Goal: Information Seeking & Learning: Learn about a topic

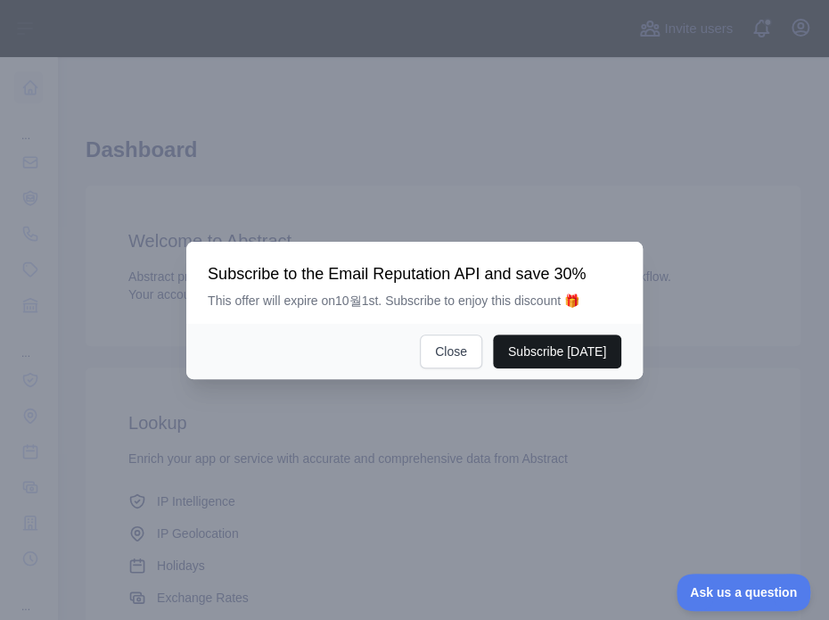
click at [531, 357] on button "Subscribe [DATE]" at bounding box center [557, 351] width 128 height 34
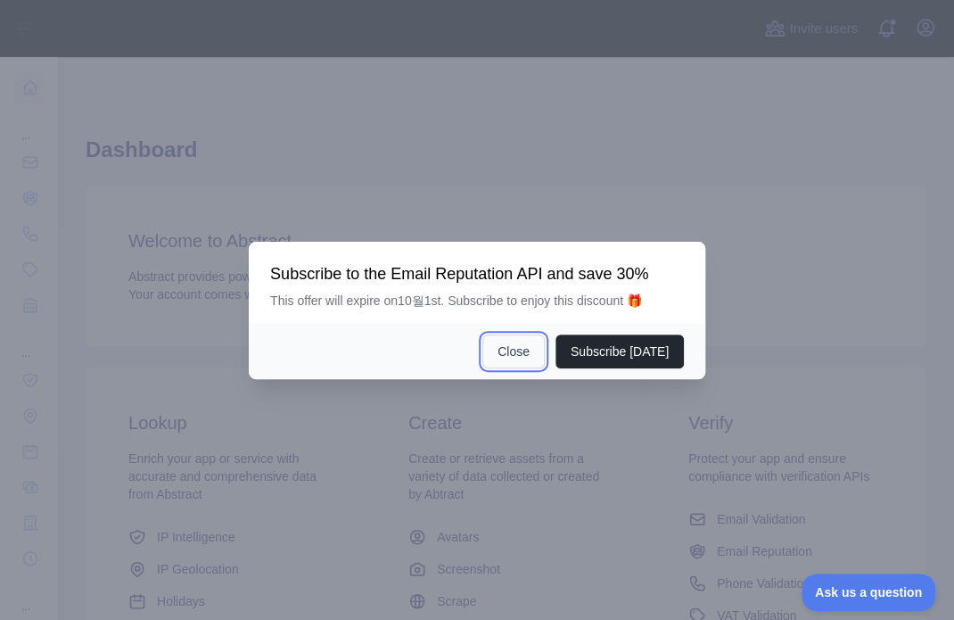
click at [515, 357] on button "Close" at bounding box center [513, 351] width 62 height 34
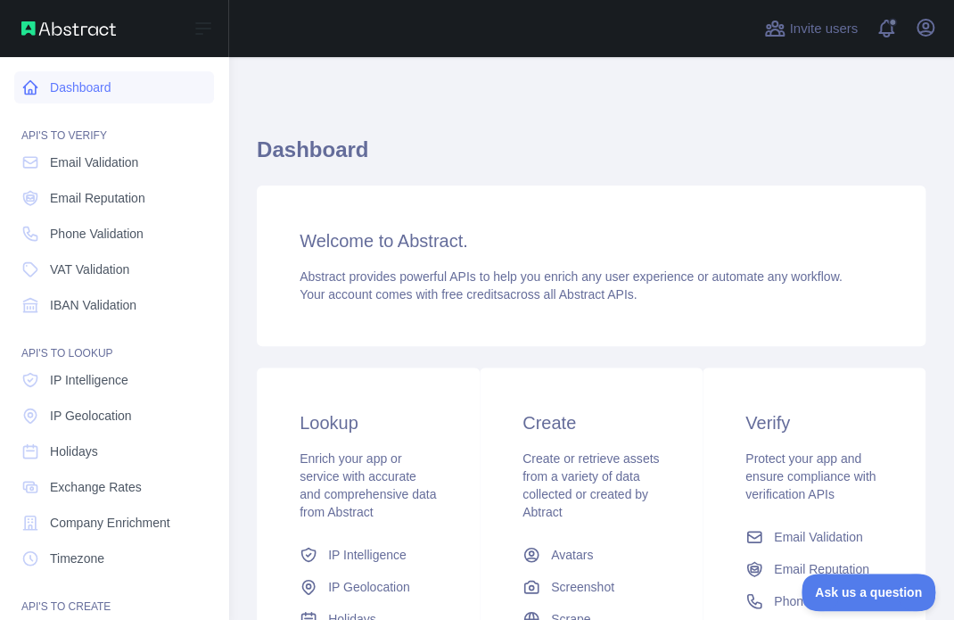
click at [56, 94] on link "Dashboard" at bounding box center [114, 87] width 200 height 32
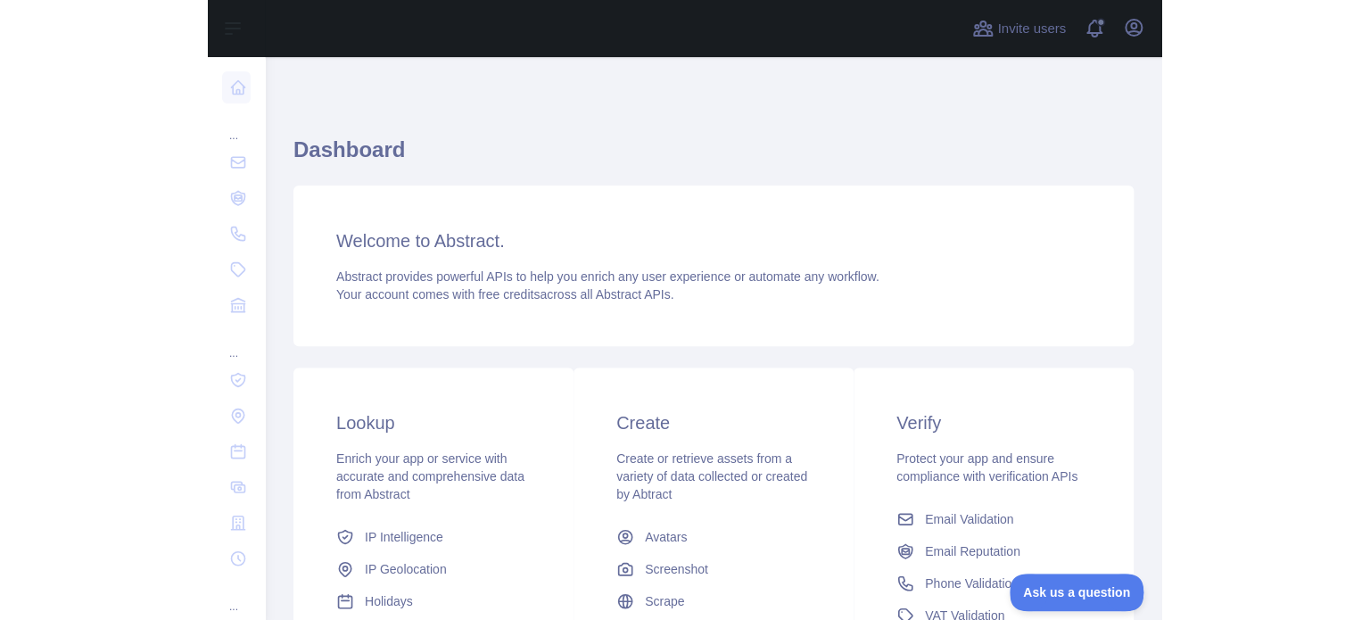
scroll to position [268, 0]
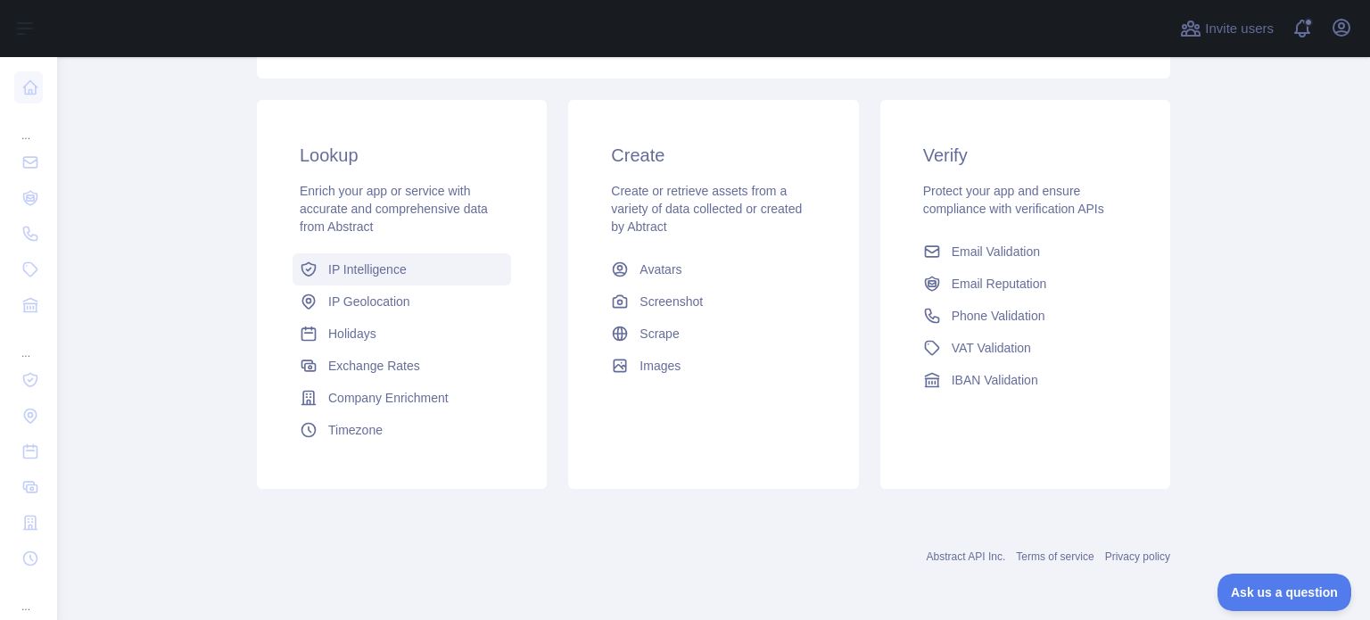
click at [369, 276] on span "IP Intelligence" at bounding box center [367, 269] width 78 height 18
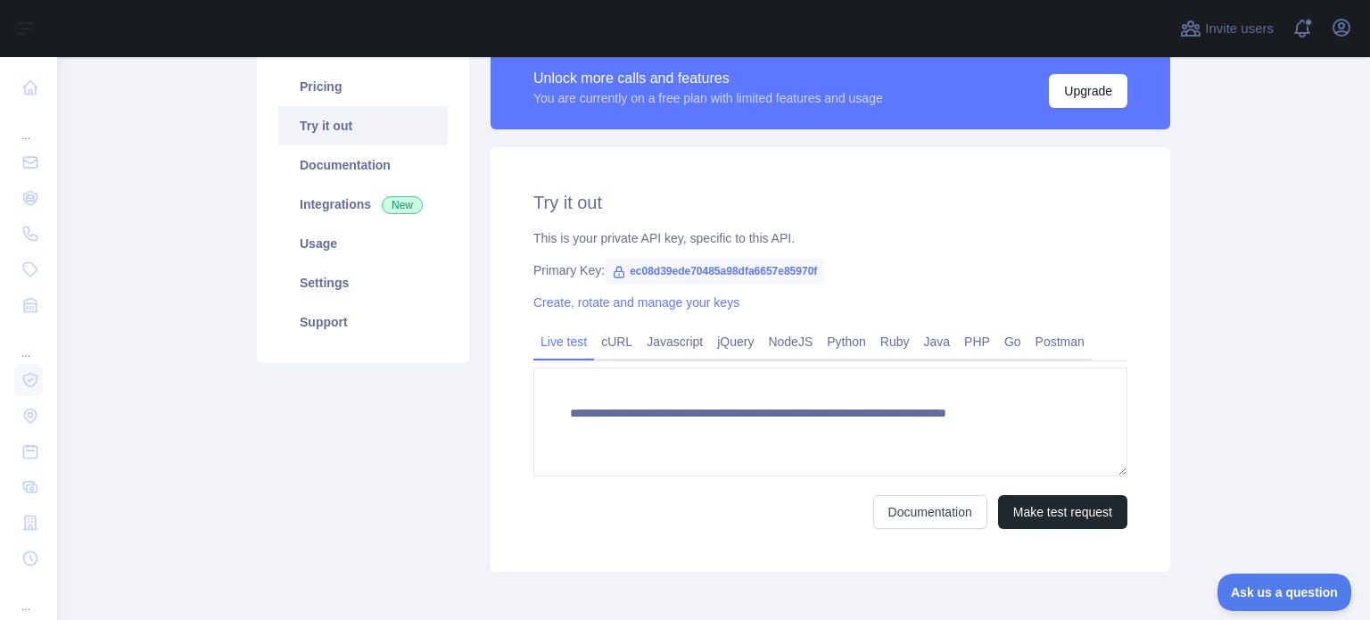
scroll to position [246, 0]
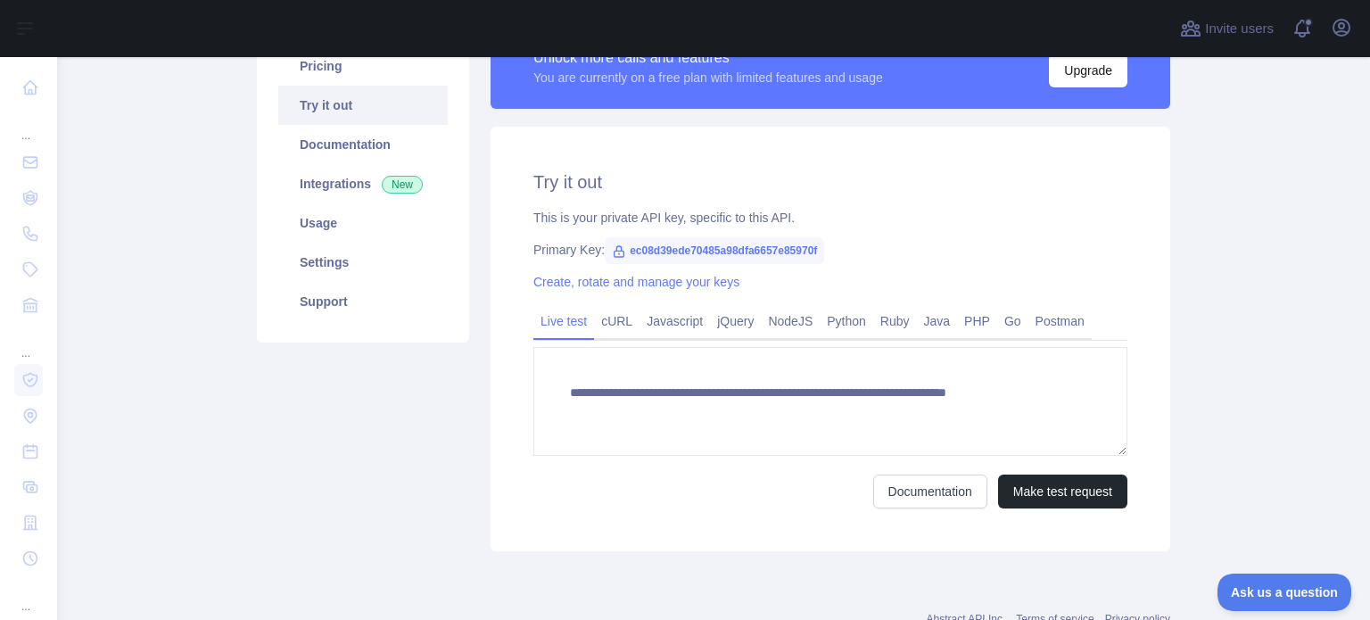
type textarea "**********"
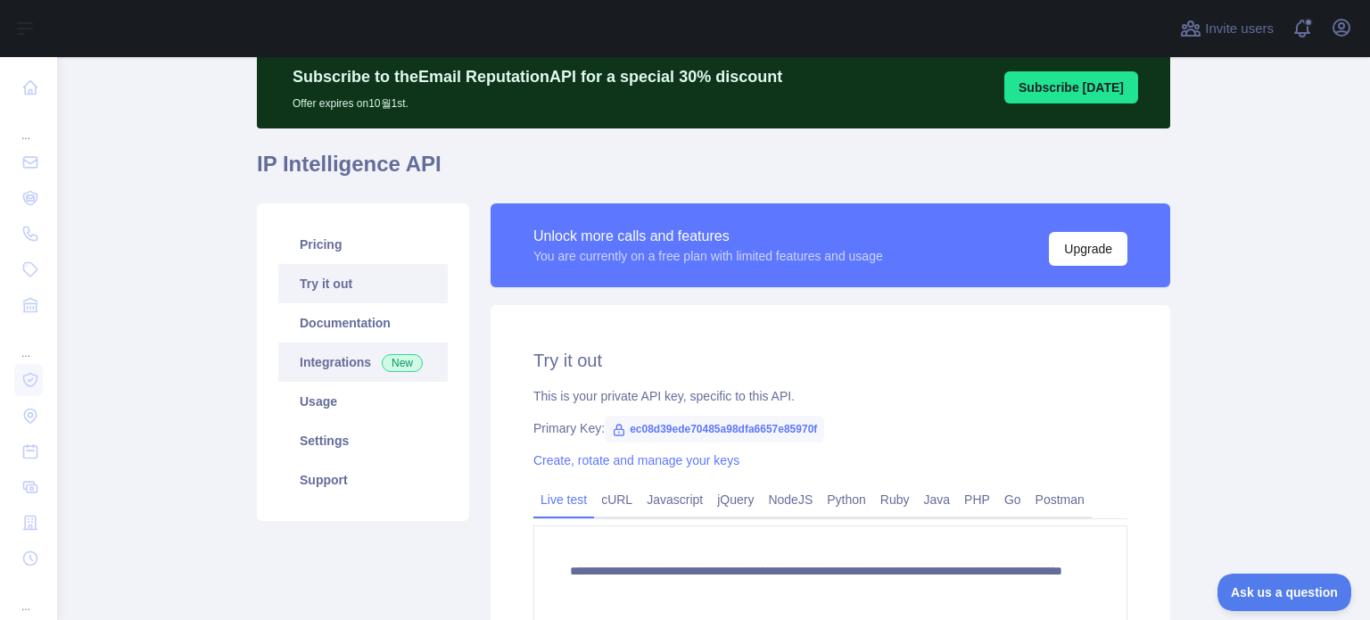
click at [342, 361] on link "Integrations New" at bounding box center [362, 361] width 169 height 39
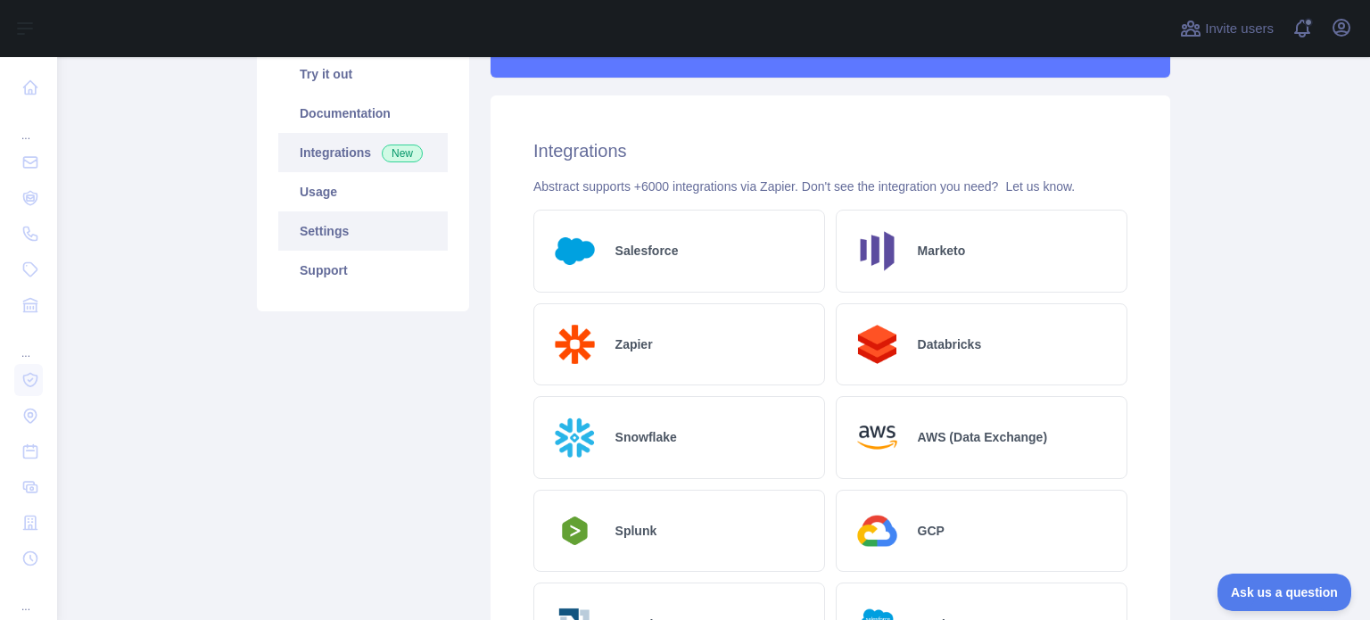
scroll to position [246, 0]
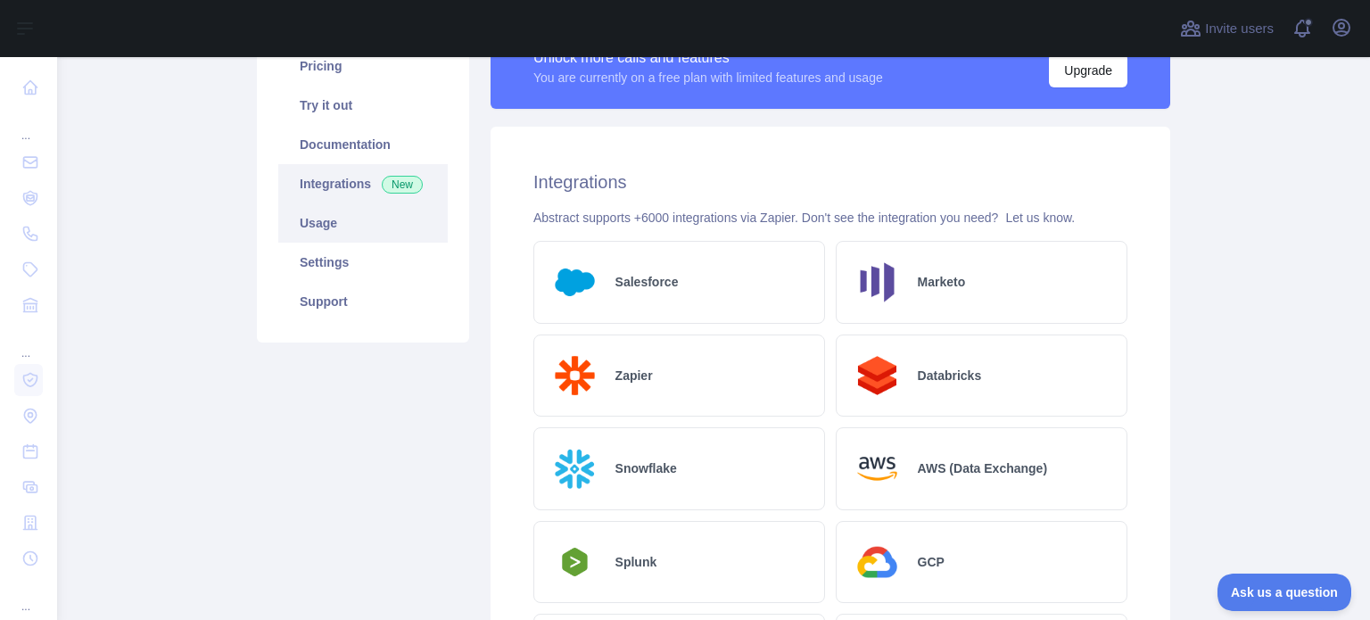
click at [321, 224] on link "Usage" at bounding box center [362, 222] width 169 height 39
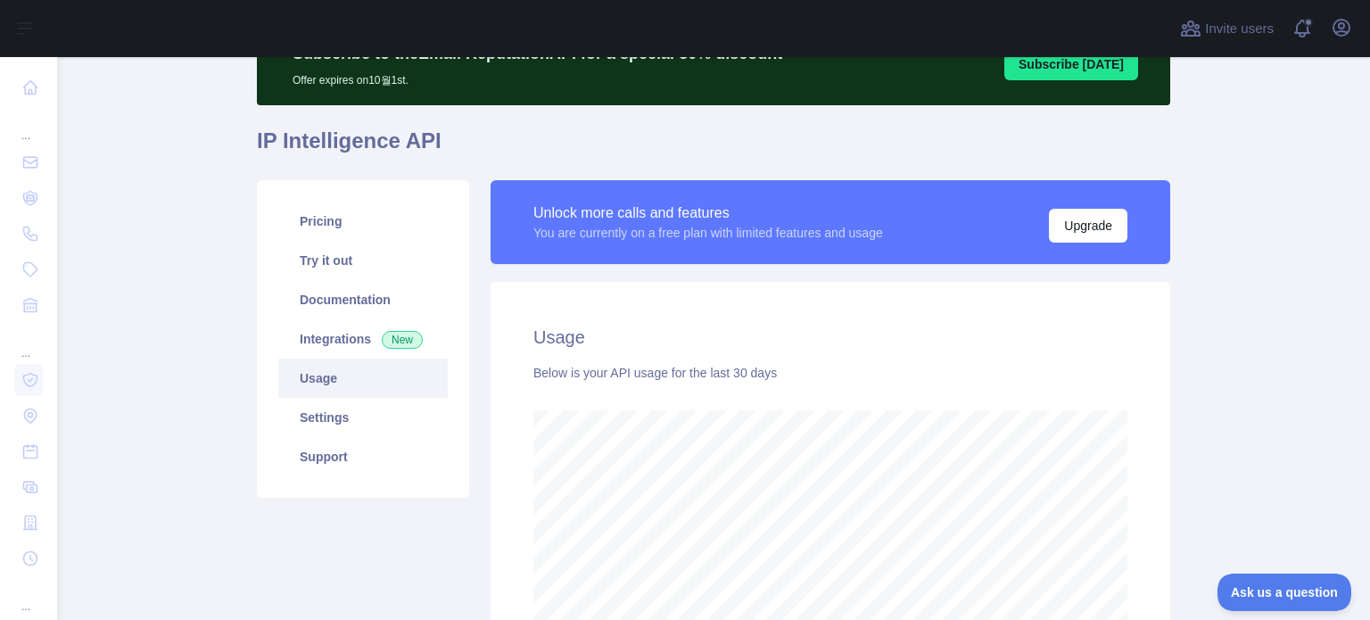
scroll to position [85, 0]
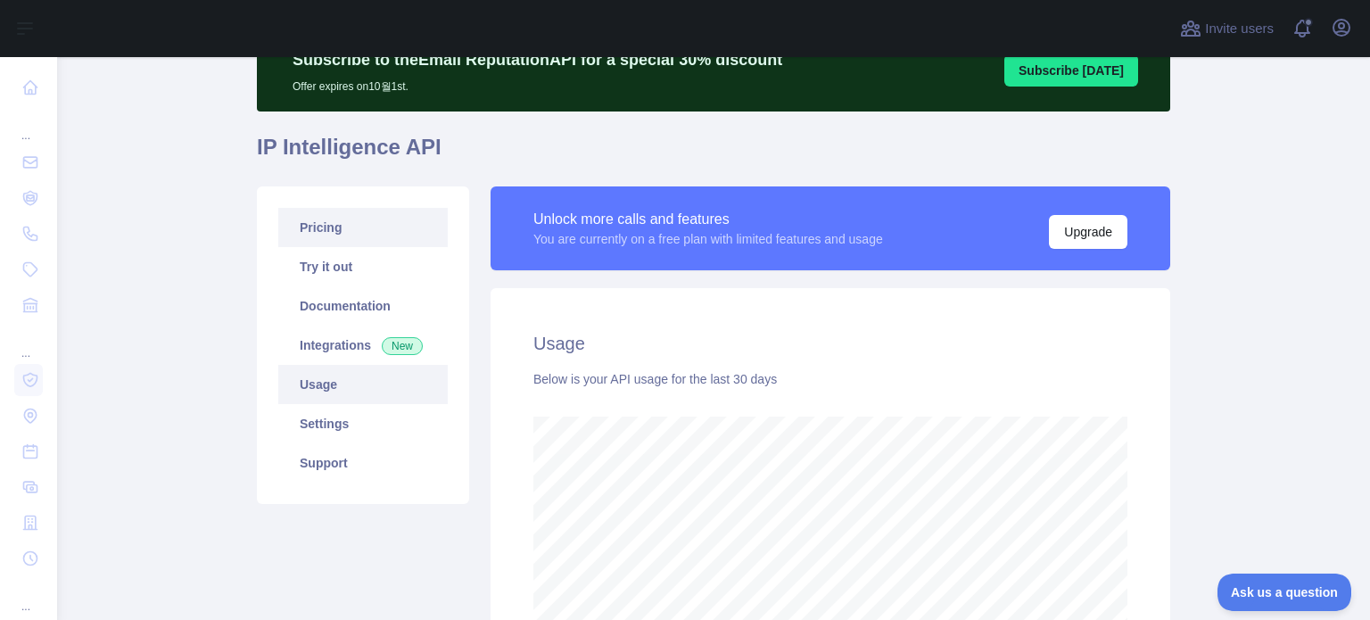
click at [340, 240] on link "Pricing" at bounding box center [362, 227] width 169 height 39
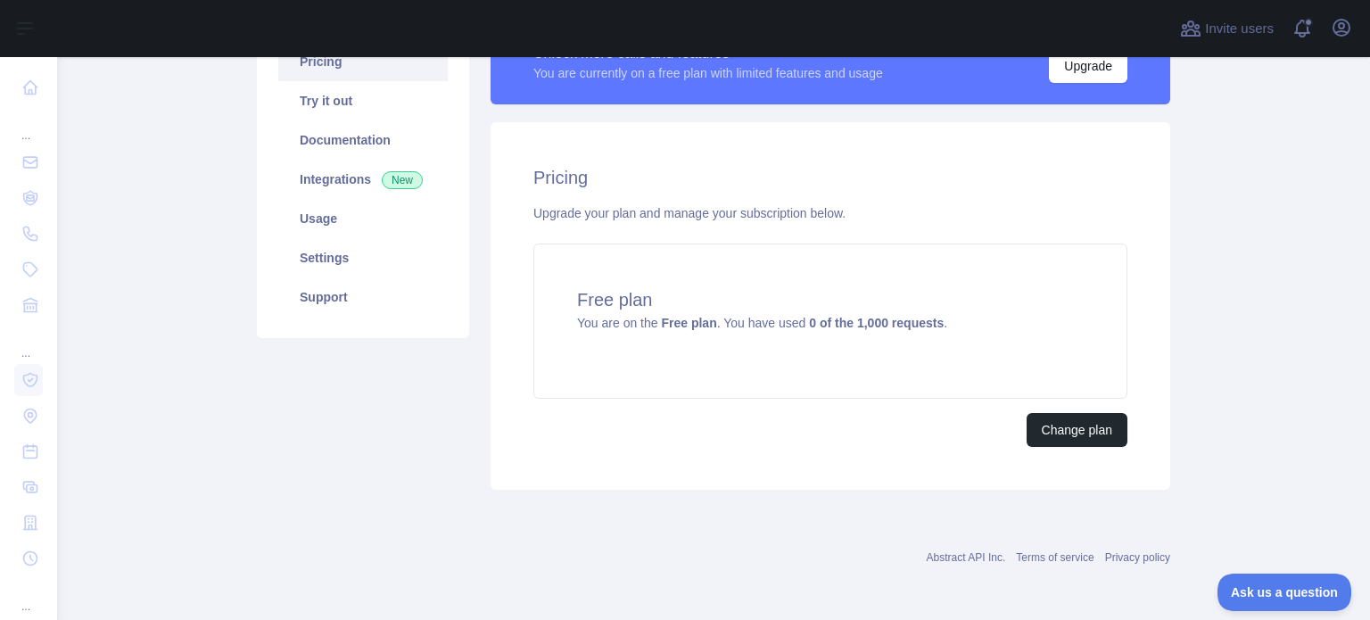
scroll to position [161, 0]
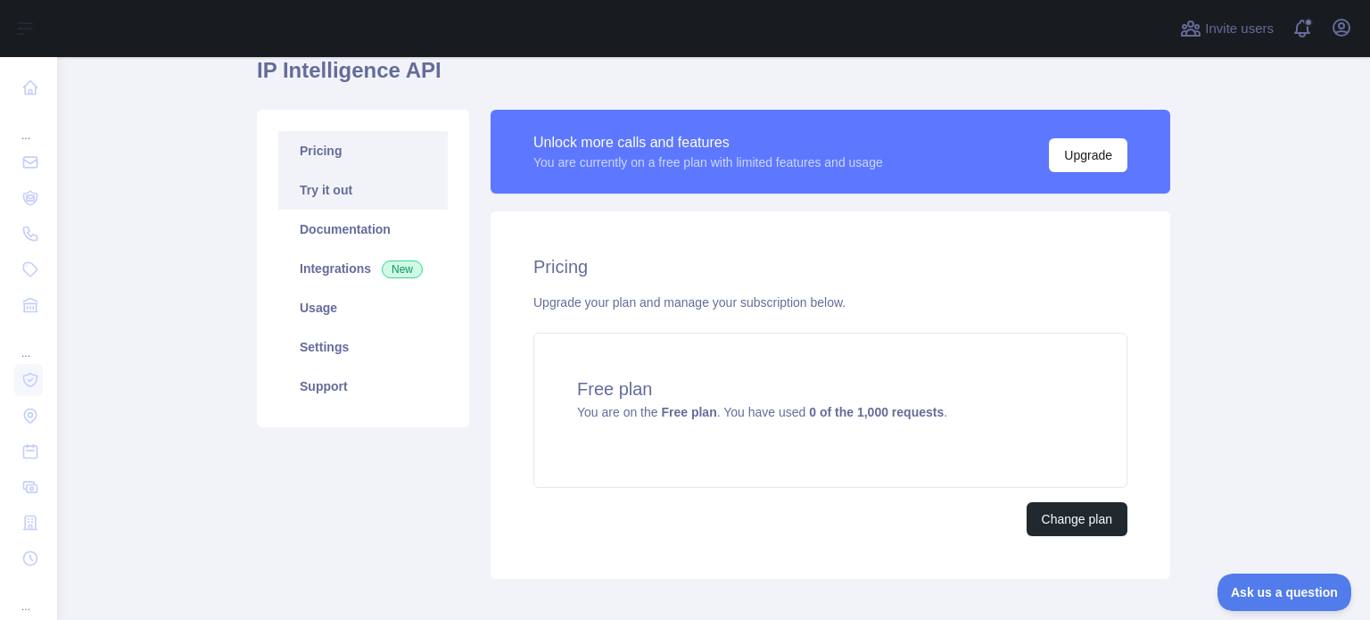
click at [367, 192] on link "Try it out" at bounding box center [362, 189] width 169 height 39
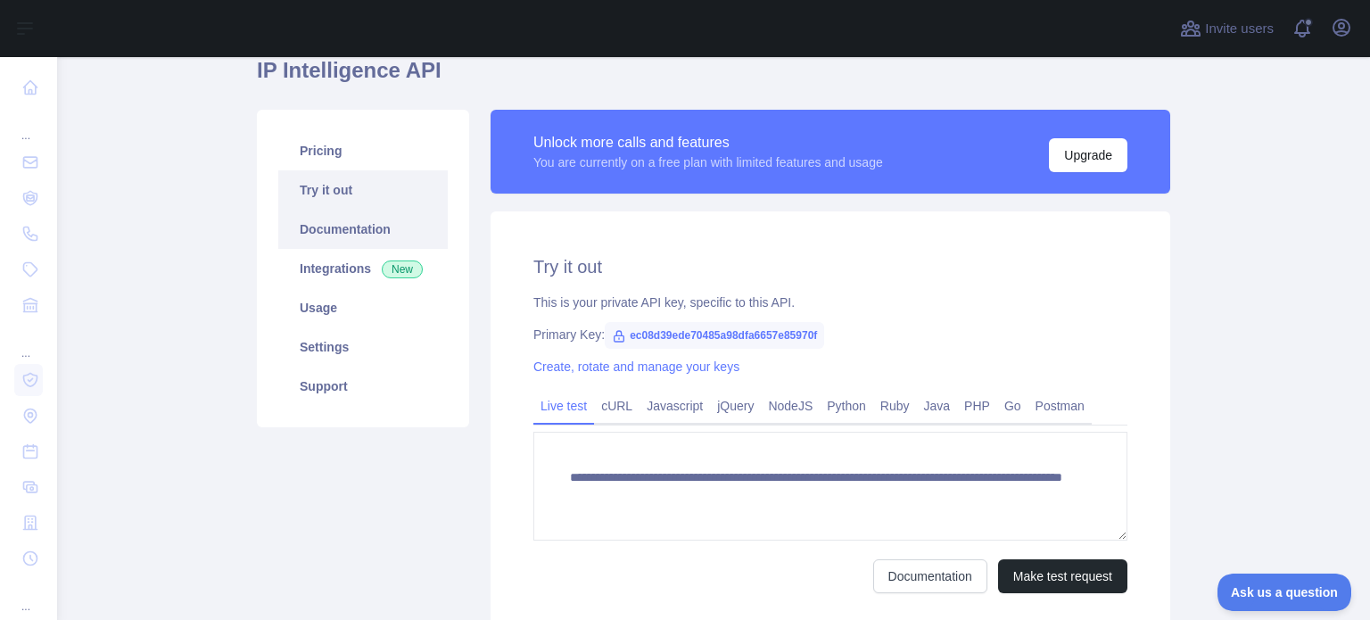
click at [306, 231] on link "Documentation" at bounding box center [362, 229] width 169 height 39
click at [343, 387] on link "Support" at bounding box center [362, 385] width 169 height 39
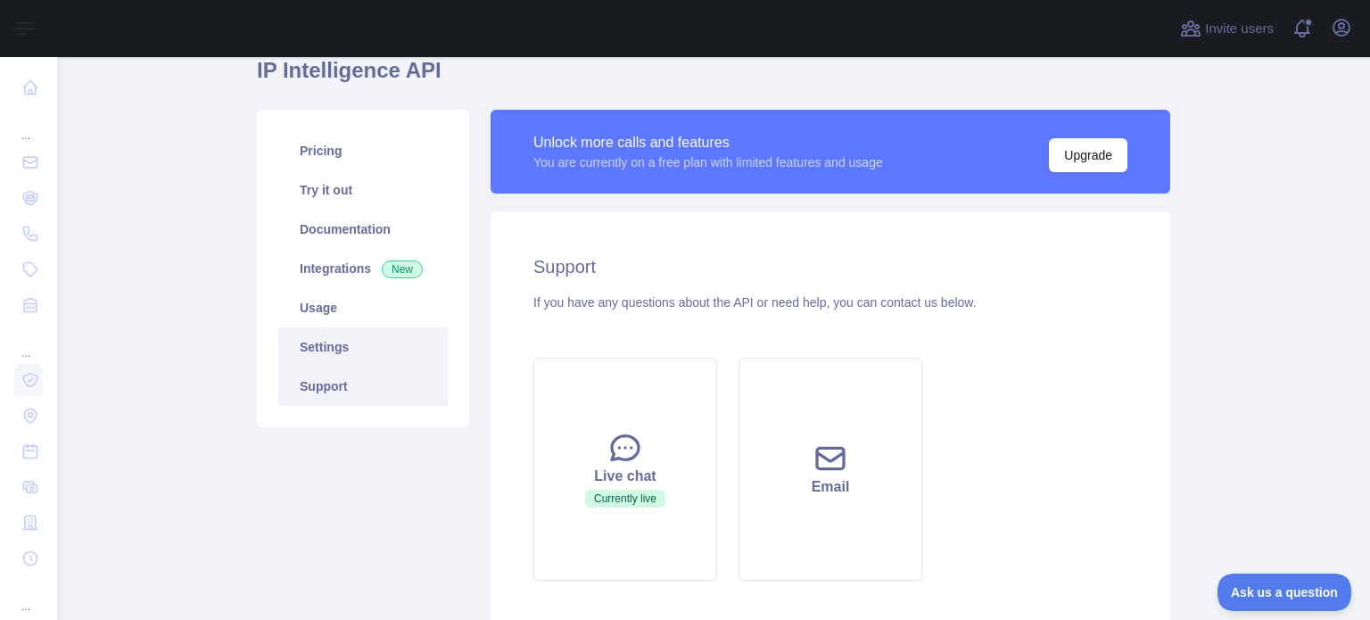
click at [333, 352] on link "Settings" at bounding box center [362, 346] width 169 height 39
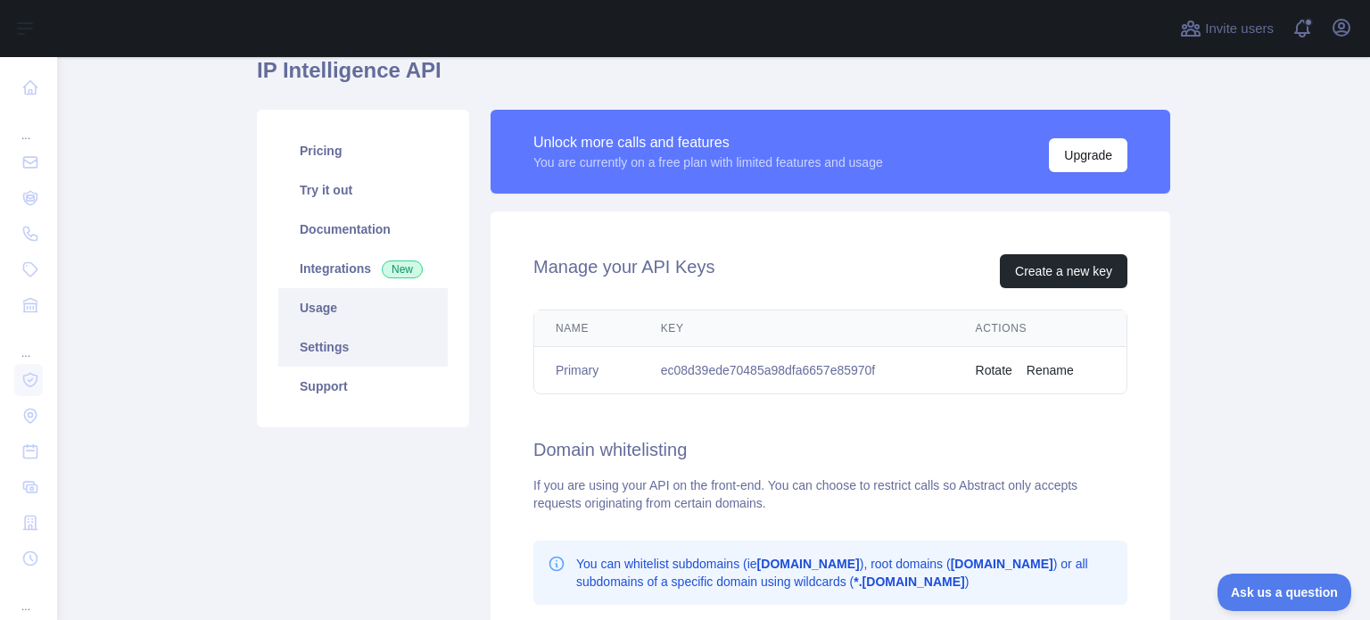
click at [342, 313] on link "Usage" at bounding box center [362, 307] width 169 height 39
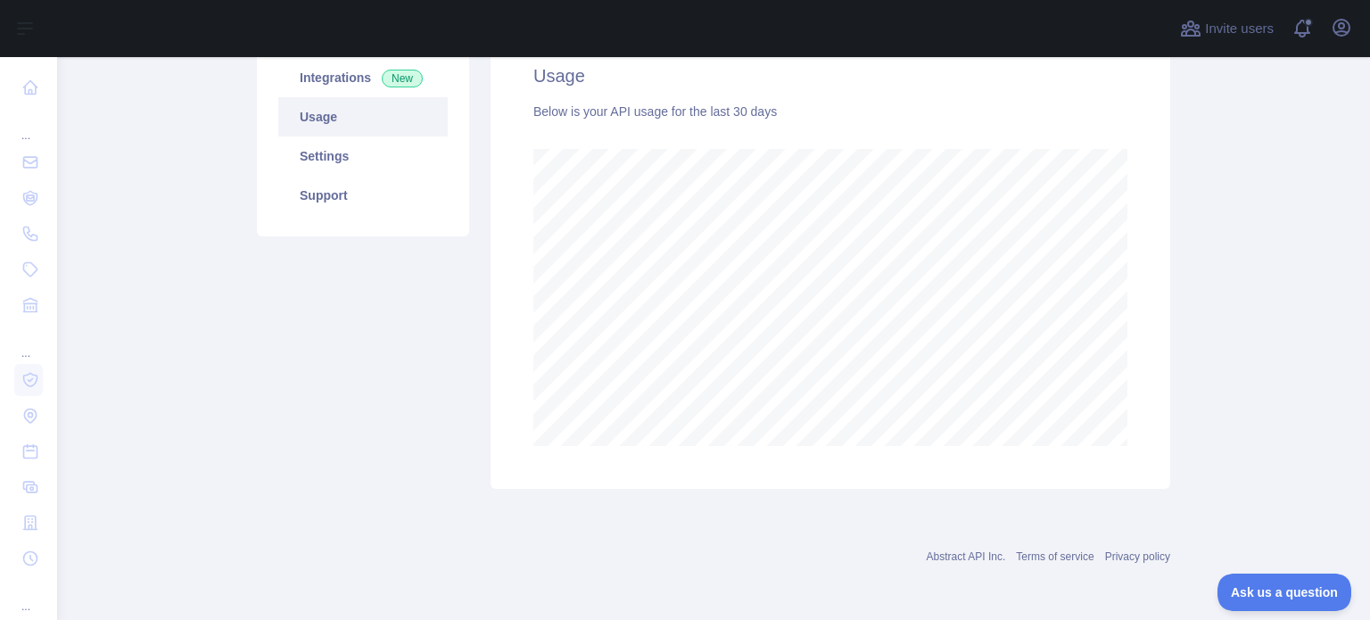
scroll to position [174, 0]
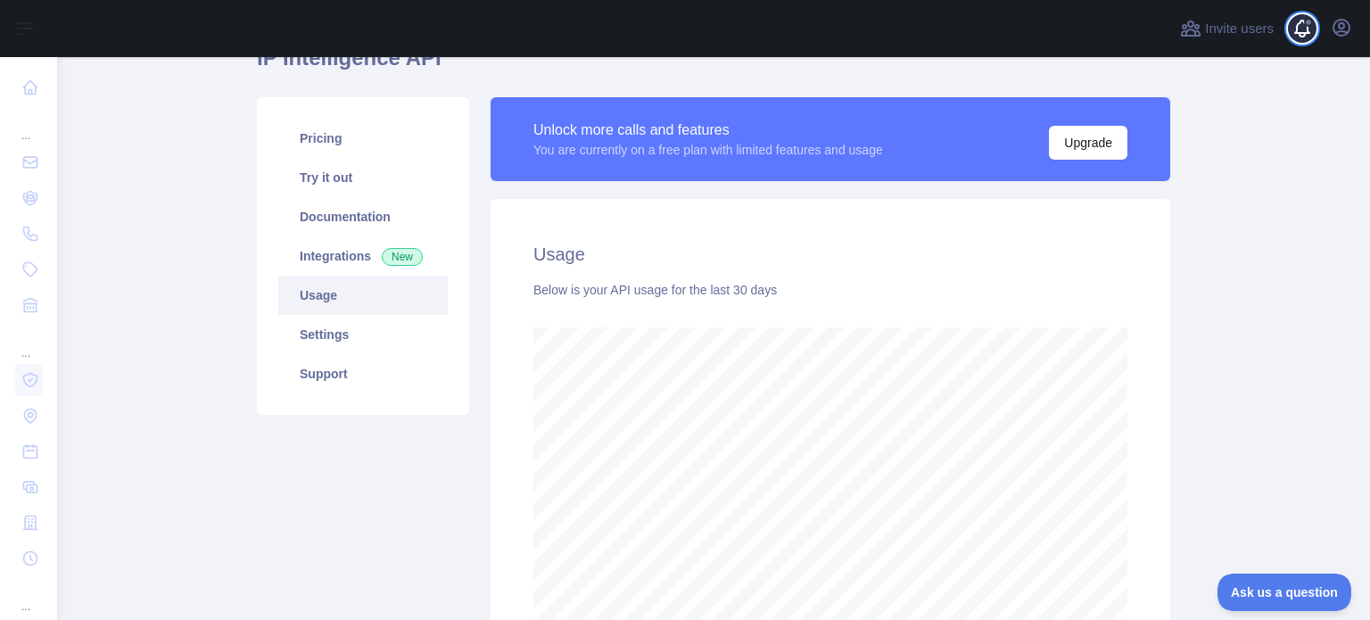
click at [814, 27] on span at bounding box center [1309, 28] width 36 height 57
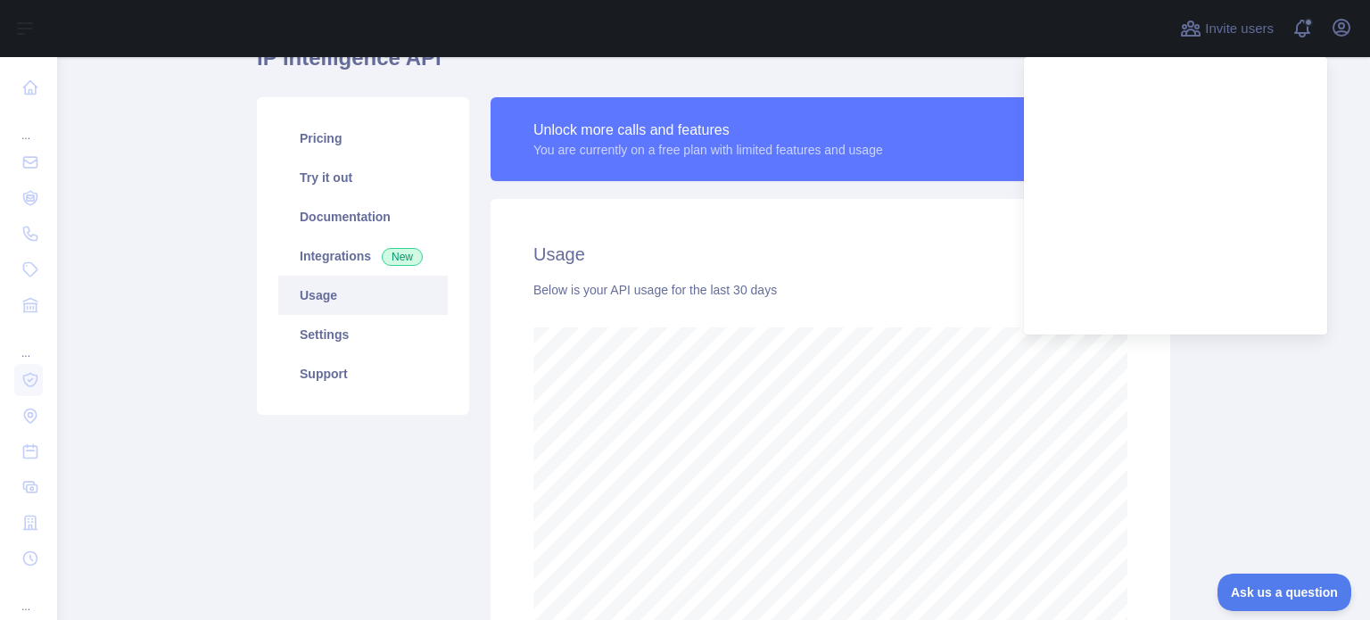
click at [814, 409] on main "Subscribe to the Email Reputation API for a special 30 % discount Offer expires…" at bounding box center [713, 338] width 1313 height 563
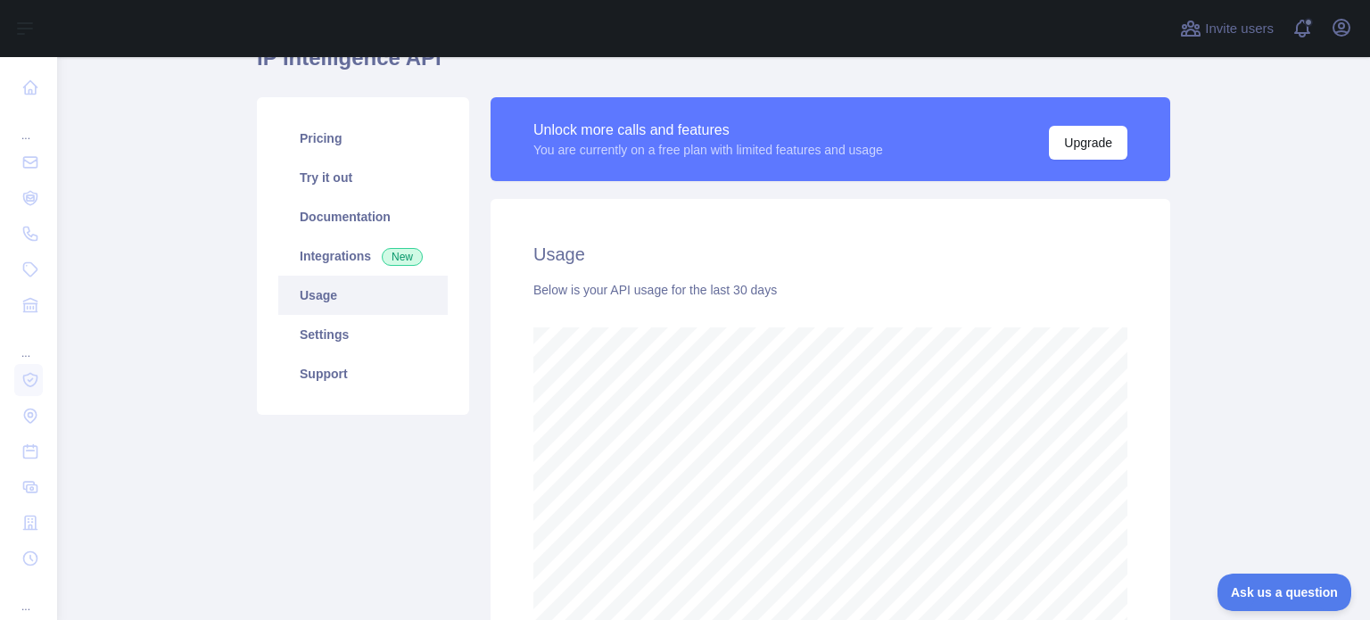
click at [814, 320] on main "Subscribe to the Email Reputation API for a special 30 % discount Offer expires…" at bounding box center [713, 338] width 1313 height 563
click at [814, 288] on main "Subscribe to the Email Reputation API for a special 30 % discount Offer expires…" at bounding box center [713, 338] width 1313 height 563
click at [814, 365] on main "Subscribe to the Email Reputation API for a special 30 % discount Offer expires…" at bounding box center [713, 338] width 1313 height 563
click at [814, 363] on main "Subscribe to the Email Reputation API for a special 30 % discount Offer expires…" at bounding box center [713, 338] width 1313 height 563
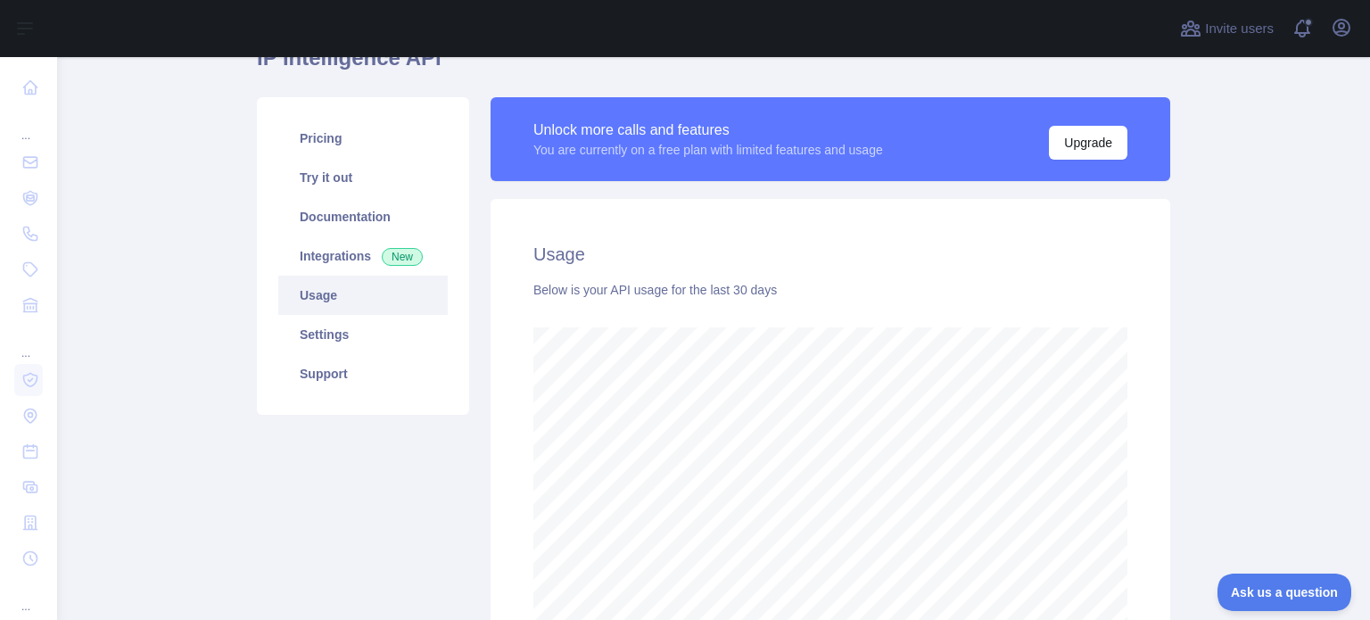
scroll to position [563, 1298]
drag, startPoint x: 523, startPoint y: 292, endPoint x: 747, endPoint y: 300, distance: 224.0
click at [747, 300] on div "Usage Below is your API usage for the last 30 days" at bounding box center [829, 433] width 679 height 468
click at [814, 303] on div "Usage Below is your API usage for the last 30 days" at bounding box center [829, 433] width 679 height 468
drag, startPoint x: 649, startPoint y: 289, endPoint x: 757, endPoint y: 299, distance: 108.3
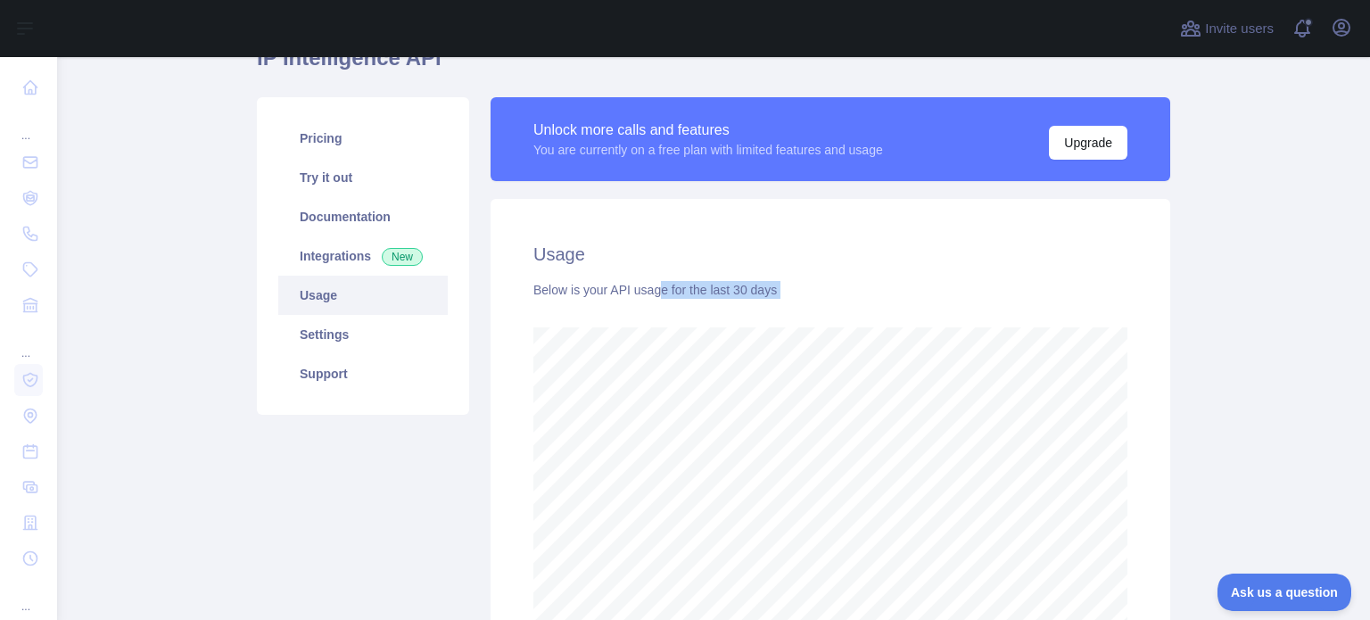
click at [757, 299] on div "Usage Below is your API usage for the last 30 days" at bounding box center [829, 433] width 679 height 468
click at [814, 309] on div "Usage Below is your API usage for the last 30 days" at bounding box center [829, 433] width 679 height 468
click at [814, 308] on div "Usage Below is your API usage for the last 30 days" at bounding box center [829, 433] width 679 height 468
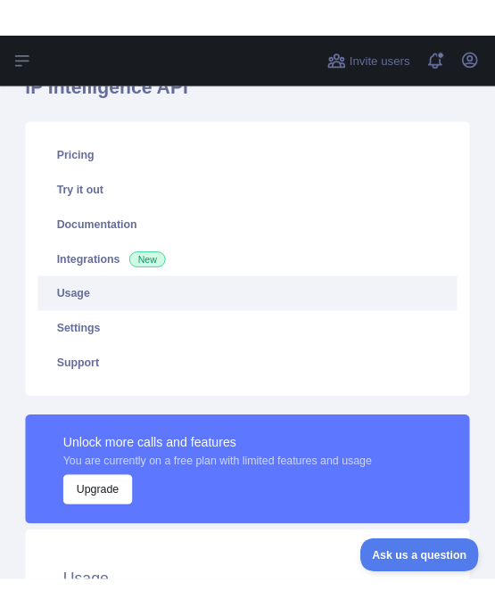
scroll to position [0, 0]
